Goal: Information Seeking & Learning: Check status

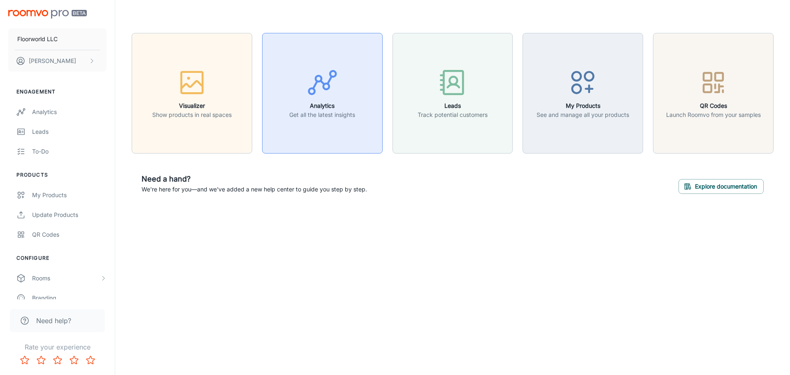
click at [337, 108] on h6 "Analytics" at bounding box center [322, 105] width 66 height 9
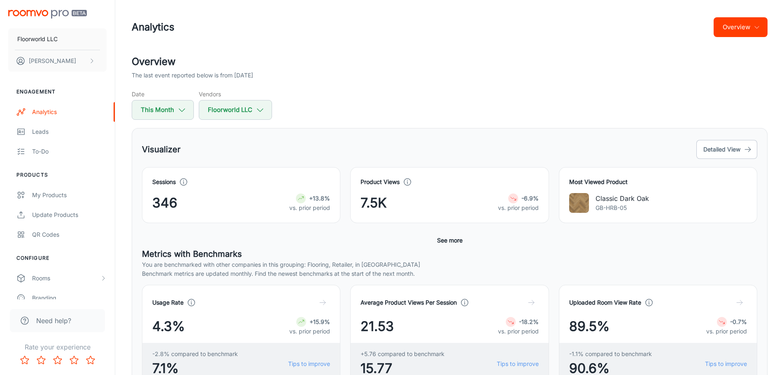
click at [758, 26] on icon "button" at bounding box center [756, 27] width 7 height 7
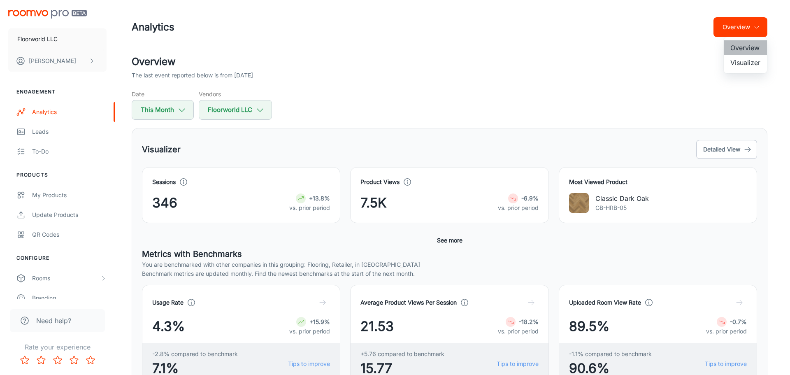
click at [747, 48] on li "Overview" at bounding box center [745, 47] width 43 height 15
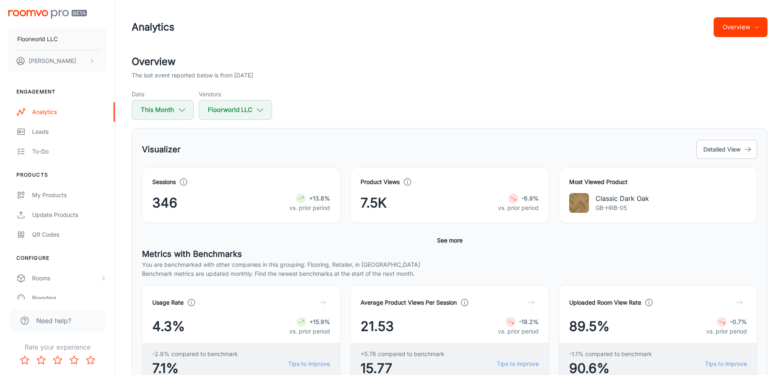
click at [756, 27] on icon "button" at bounding box center [756, 27] width 7 height 7
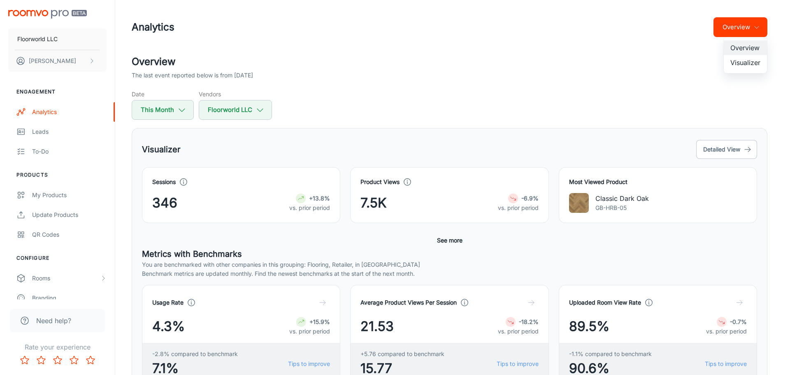
click at [744, 62] on li "Visualizer" at bounding box center [745, 62] width 43 height 15
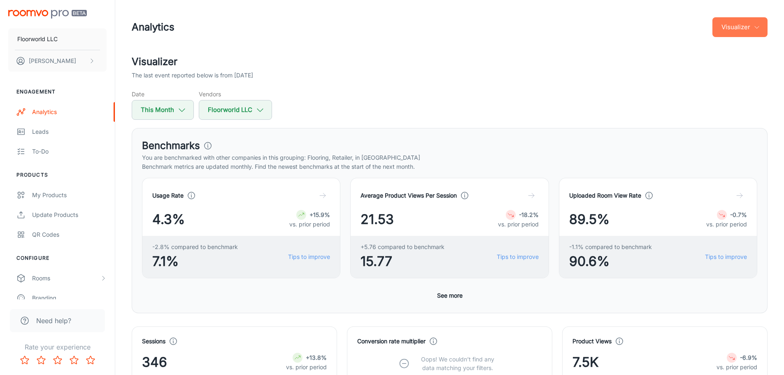
click at [757, 25] on icon "button" at bounding box center [756, 27] width 7 height 7
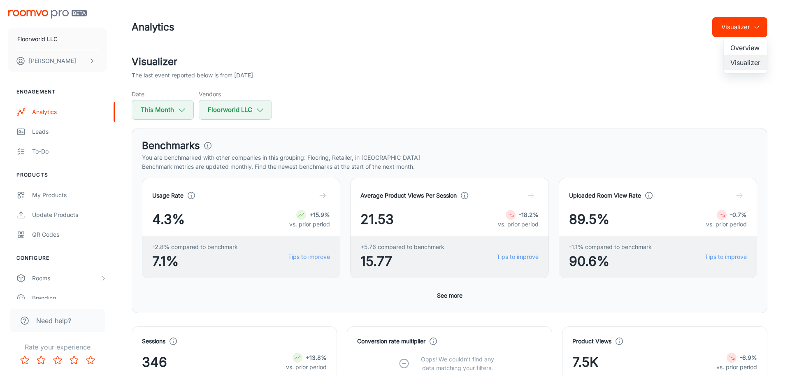
click at [739, 50] on li "Overview" at bounding box center [745, 47] width 43 height 15
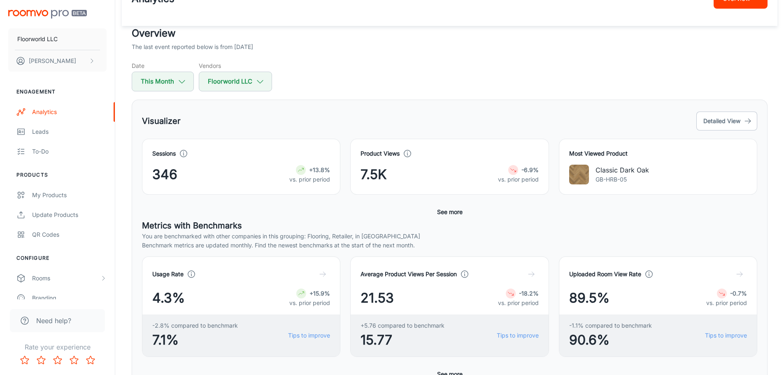
scroll to position [82, 0]
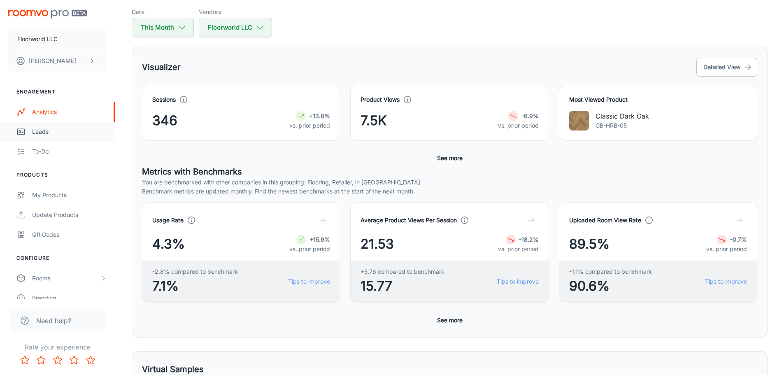
click at [34, 131] on div "Leads" at bounding box center [69, 131] width 74 height 9
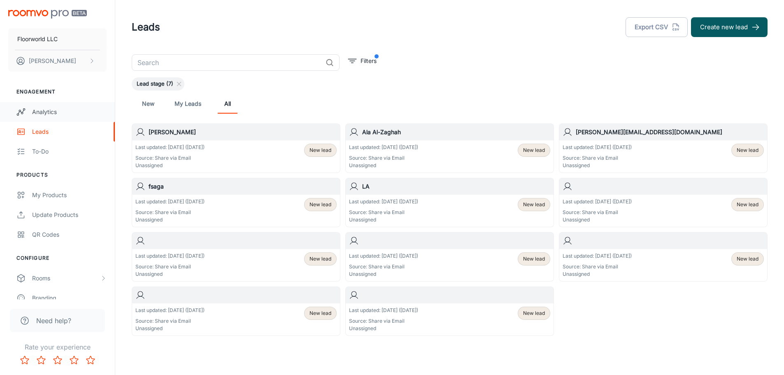
click at [47, 111] on div "Analytics" at bounding box center [69, 111] width 74 height 9
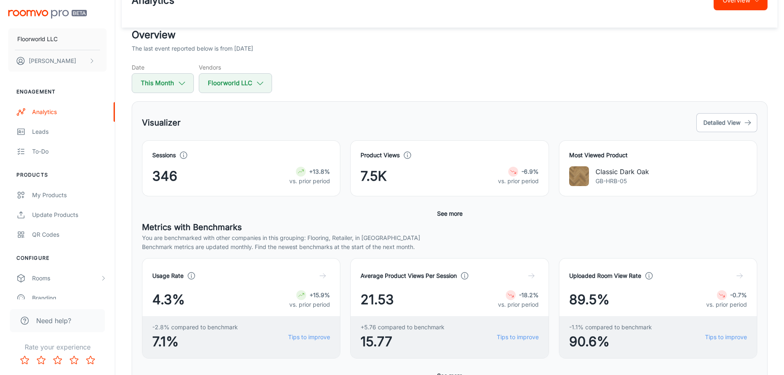
scroll to position [41, 0]
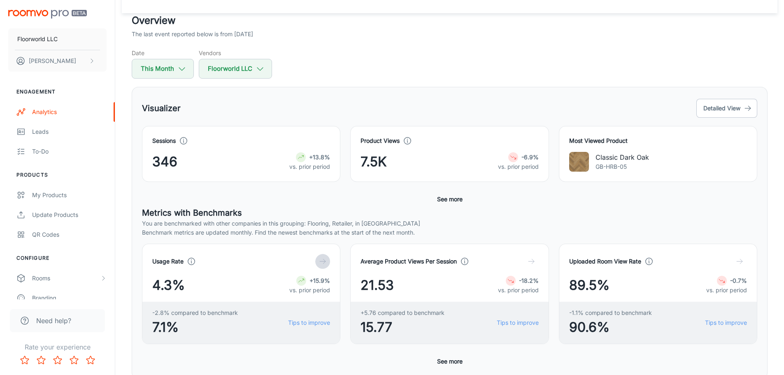
click at [323, 260] on icon "button" at bounding box center [323, 261] width 8 height 8
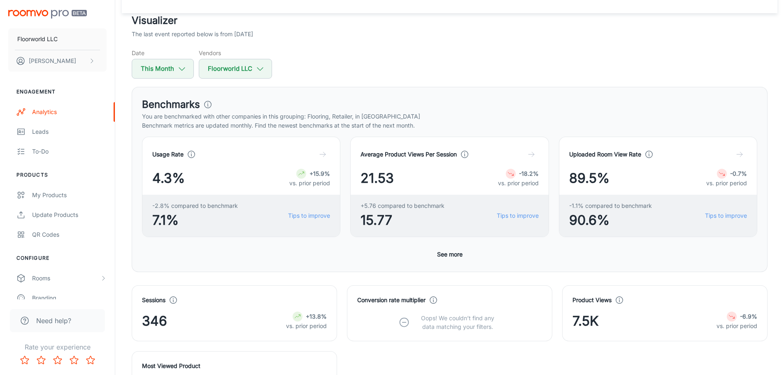
scroll to position [365, 0]
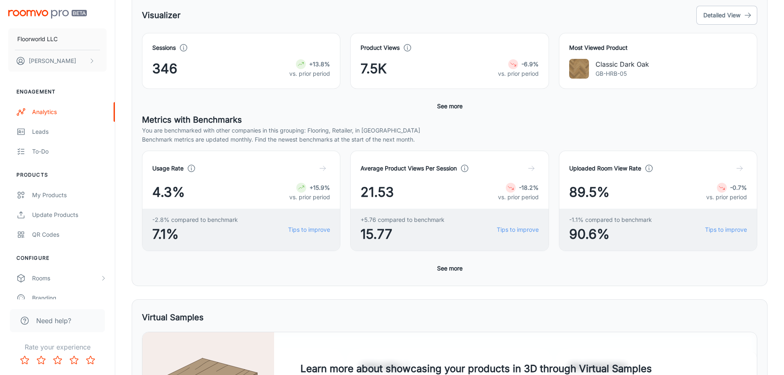
scroll to position [93, 0]
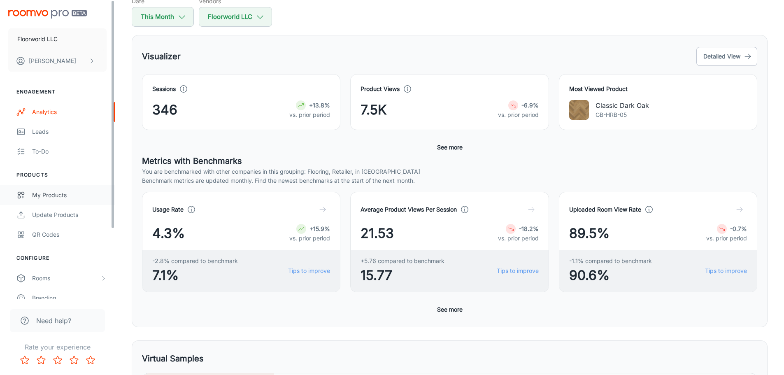
click at [50, 195] on div "My Products" at bounding box center [69, 195] width 74 height 9
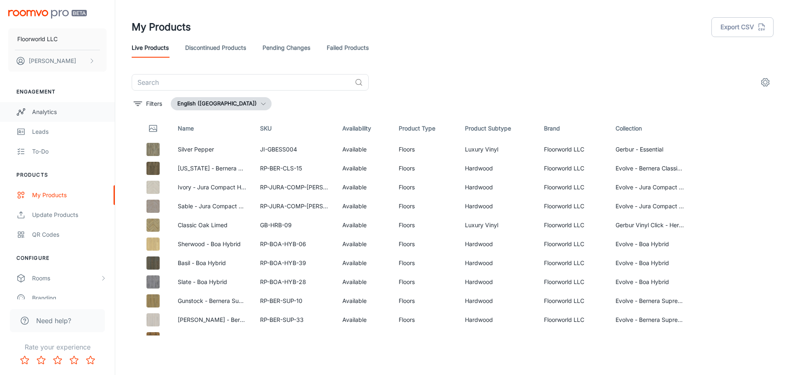
click at [48, 113] on div "Analytics" at bounding box center [69, 111] width 74 height 9
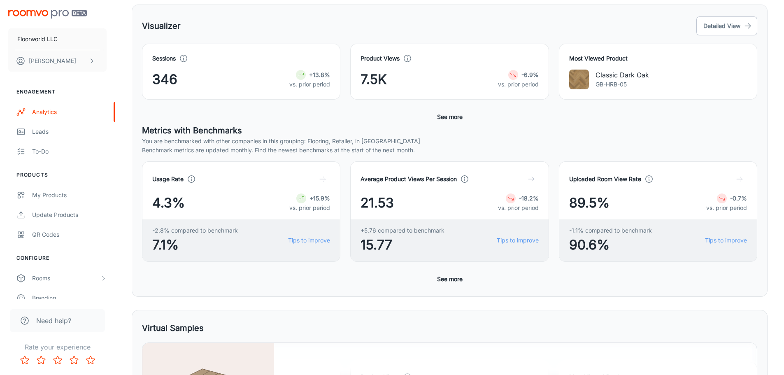
scroll to position [82, 0]
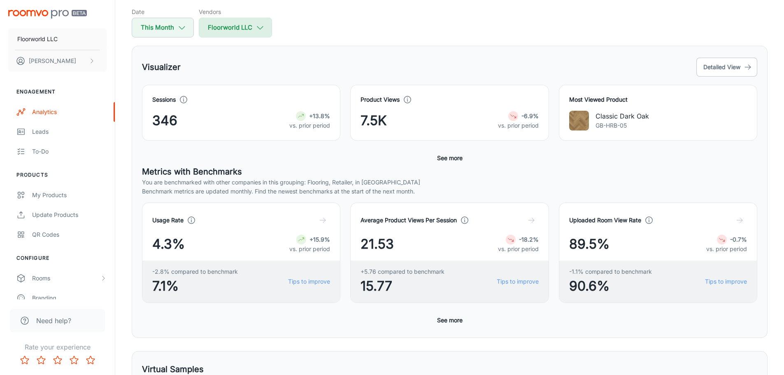
click at [264, 23] on icon "button" at bounding box center [260, 27] width 9 height 9
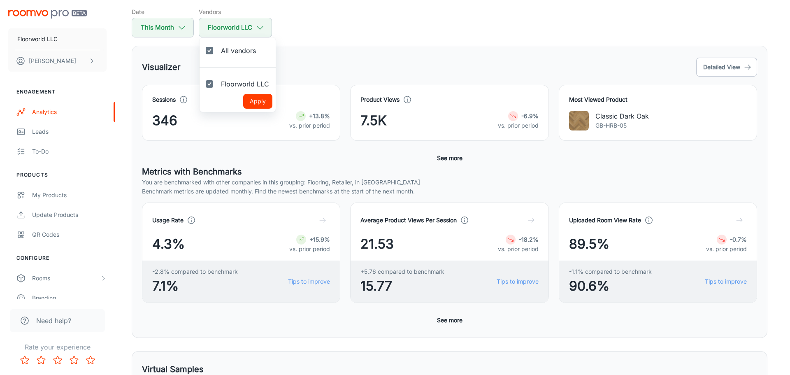
click at [351, 28] on div at bounding box center [395, 187] width 790 height 375
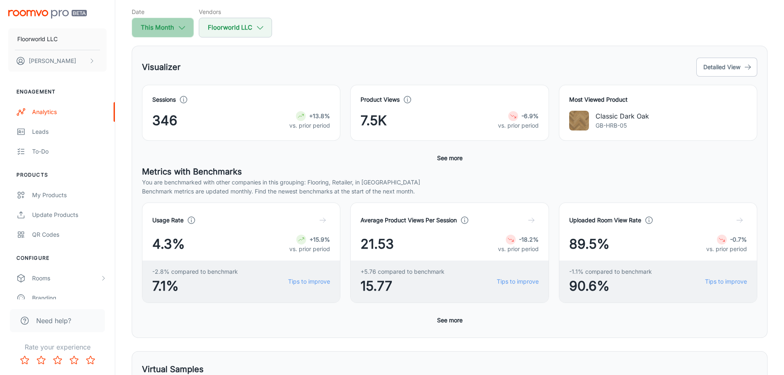
click at [183, 28] on icon "button" at bounding box center [181, 27] width 9 height 9
select select "7"
select select "2025"
select select "7"
select select "2025"
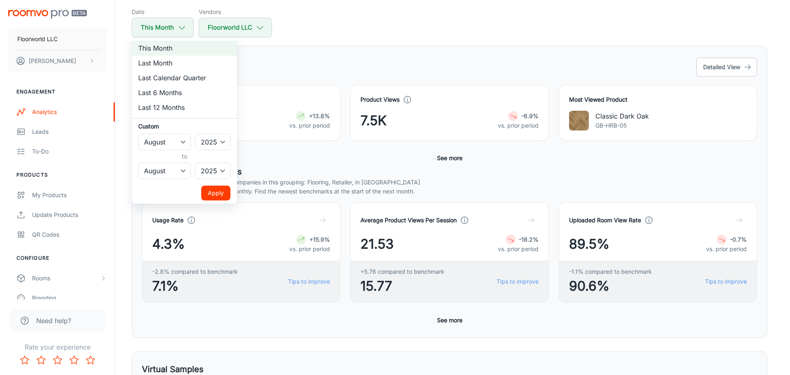
click at [346, 19] on div at bounding box center [395, 187] width 790 height 375
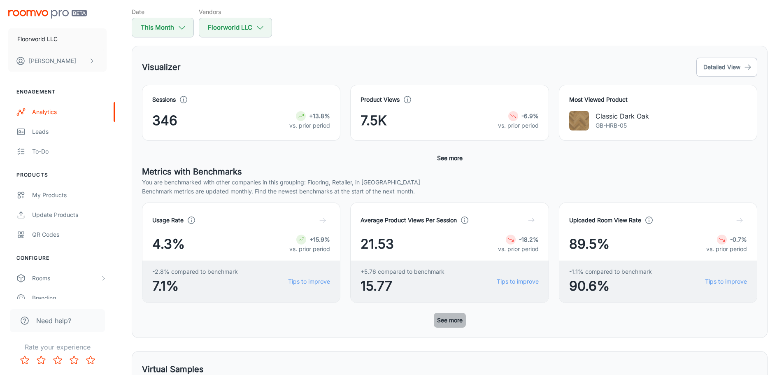
click at [451, 319] on button "See more" at bounding box center [450, 320] width 32 height 15
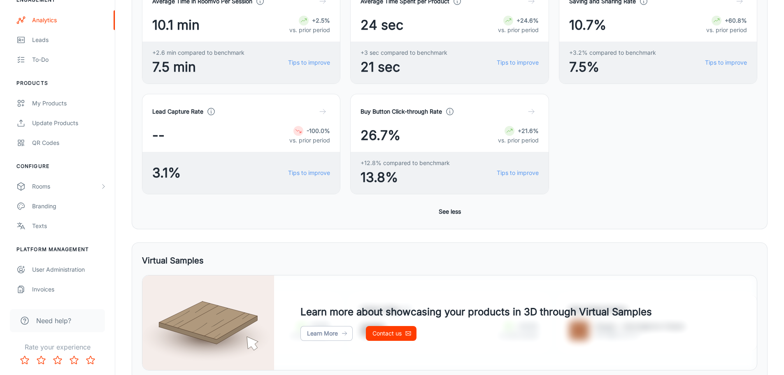
scroll to position [370, 0]
